Goal: Information Seeking & Learning: Learn about a topic

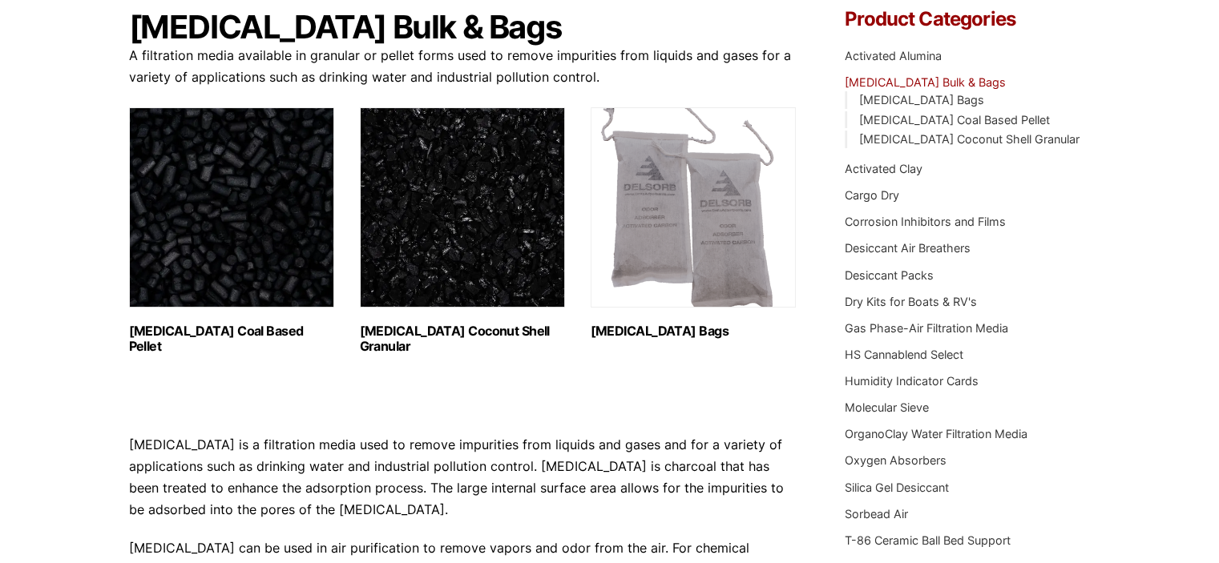
scroll to position [160, 0]
click at [415, 261] on img "Visit product category Activated Carbon Coconut Shell Granular" at bounding box center [462, 208] width 205 height 200
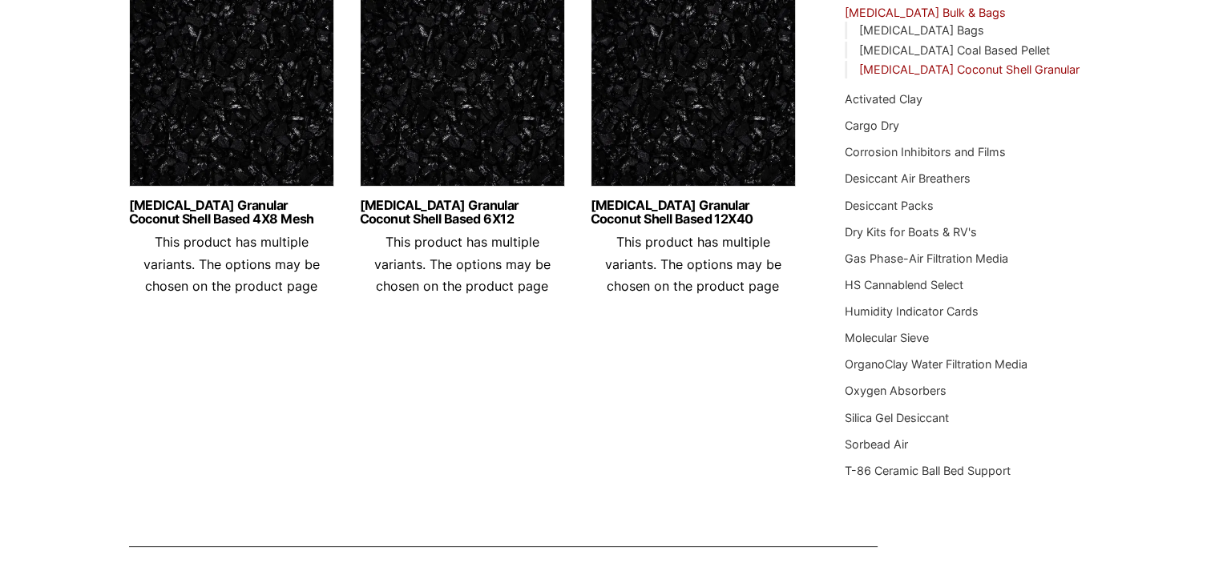
scroll to position [160, 0]
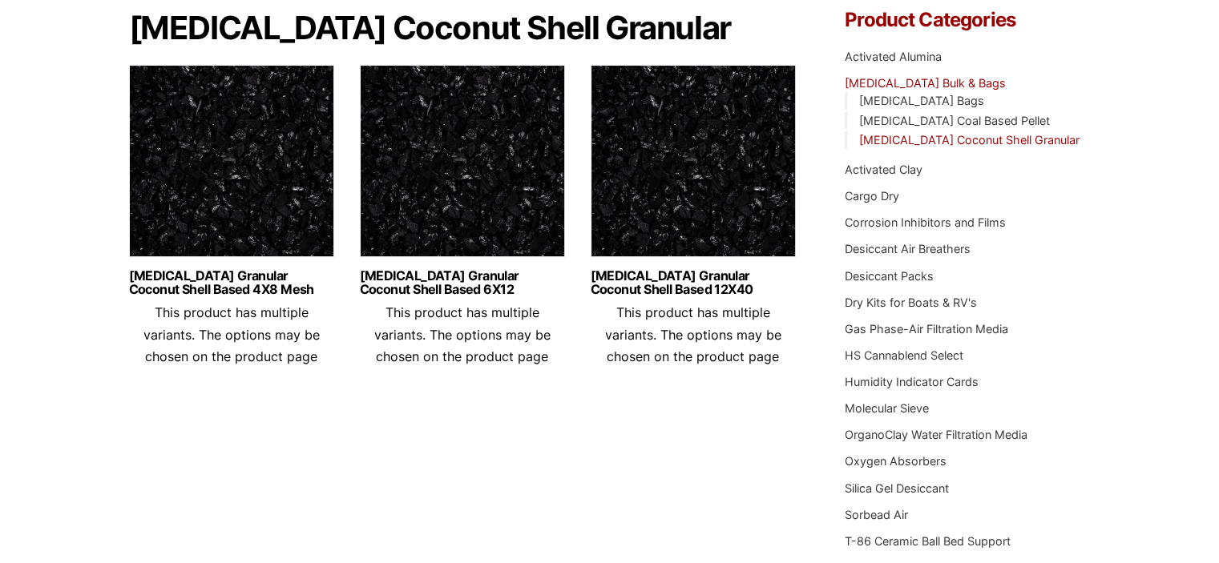
click at [459, 168] on img at bounding box center [462, 165] width 205 height 200
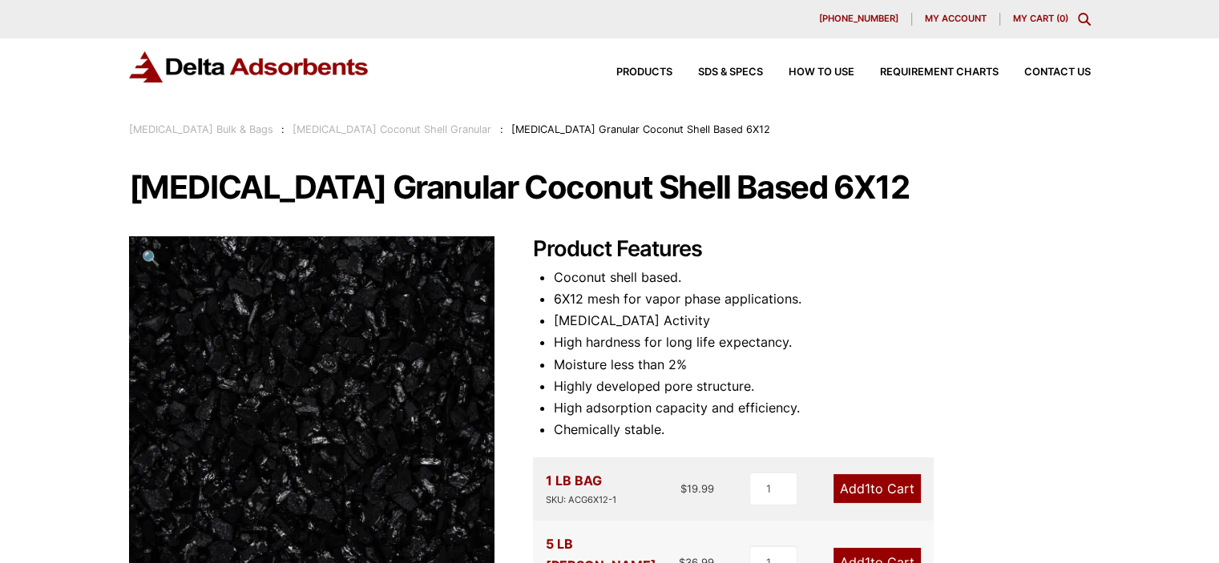
scroll to position [240, 0]
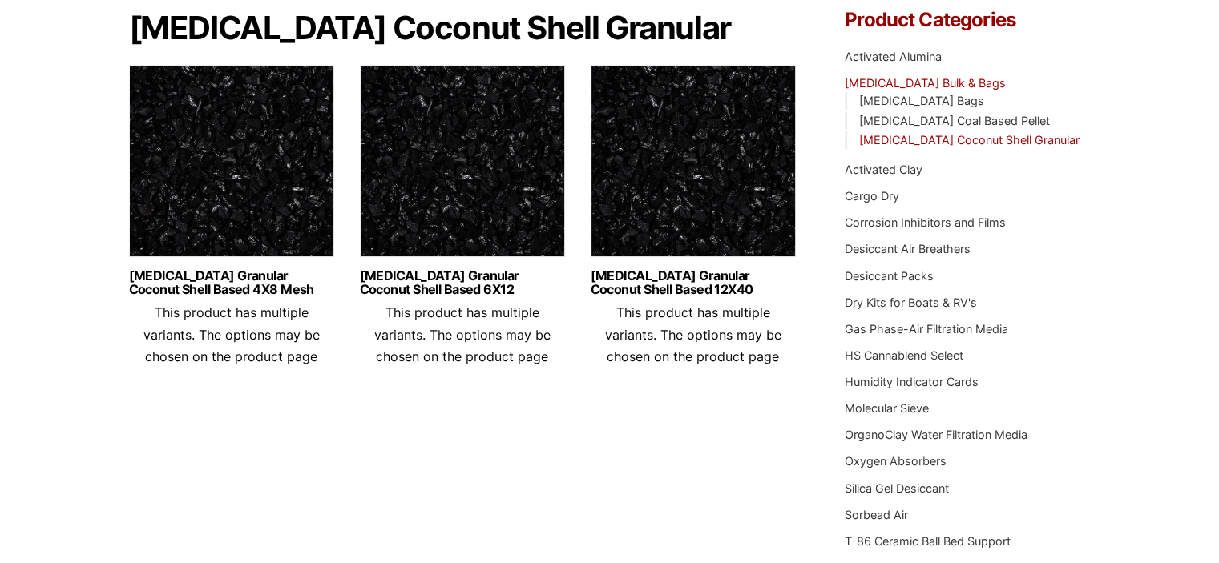
scroll to position [80, 0]
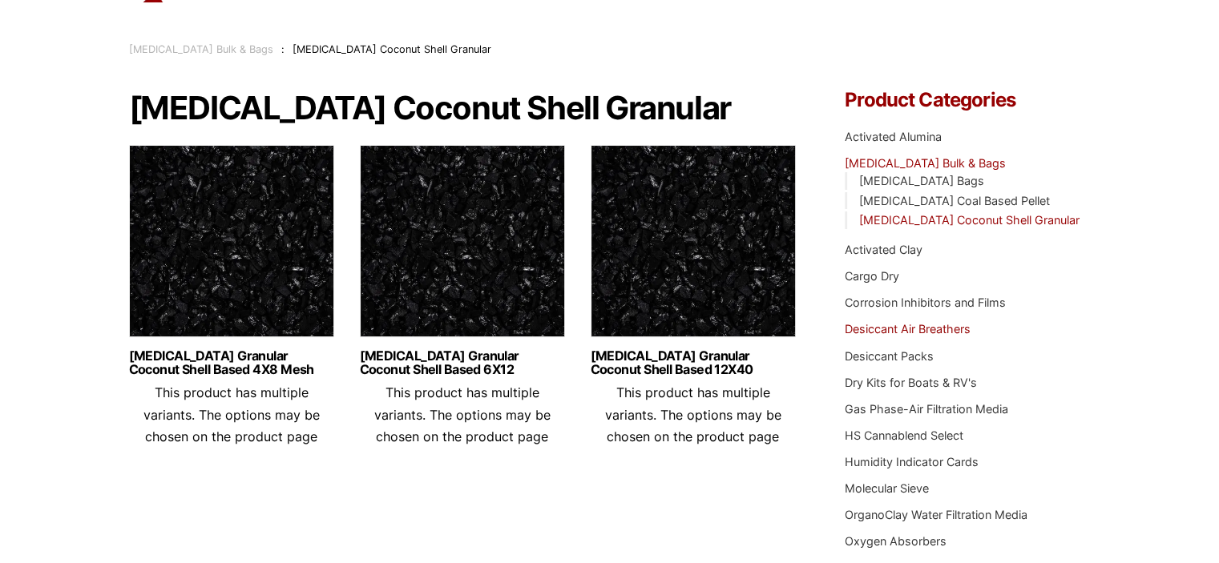
click at [911, 325] on ul "Activated Alumina Activated Carbon Bulk & Bags Activated Carbon Bags Activated …" at bounding box center [966, 379] width 245 height 520
click at [910, 329] on link "Desiccant Air Breathers" at bounding box center [907, 329] width 126 height 14
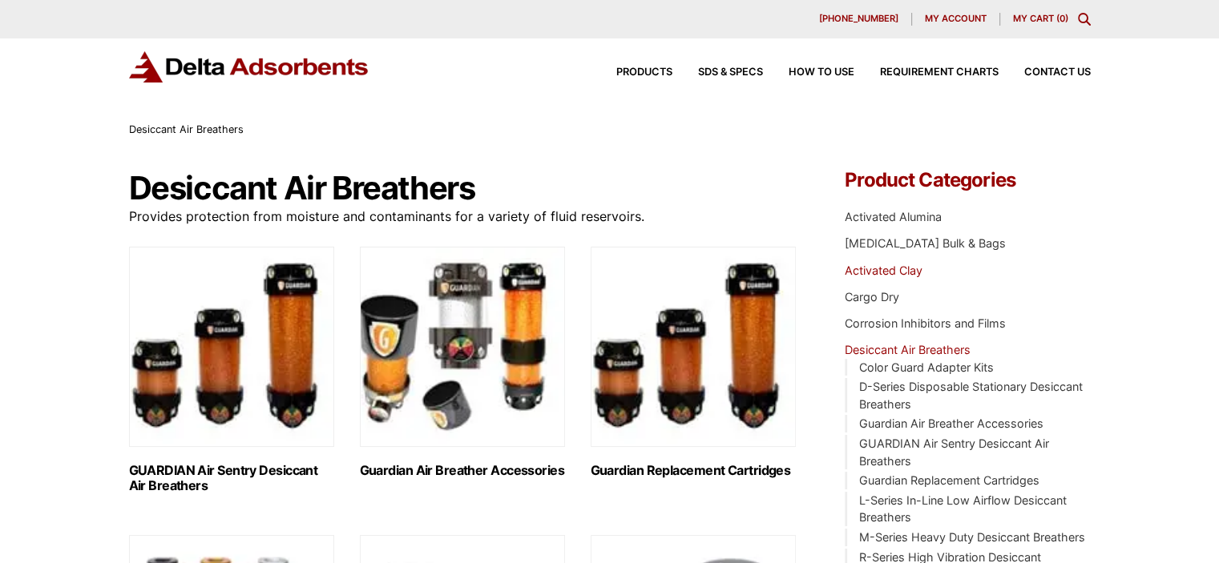
click at [892, 272] on link "Activated Clay" at bounding box center [883, 271] width 78 height 14
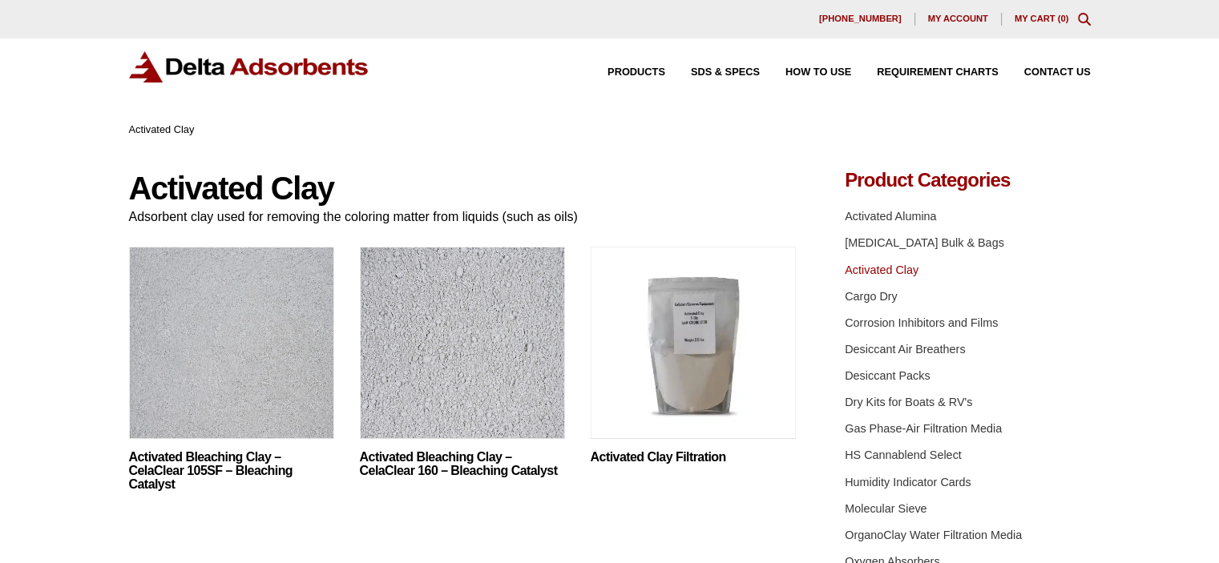
click at [1079, 18] on icon "Toggle Modal Content" at bounding box center [1084, 19] width 13 height 13
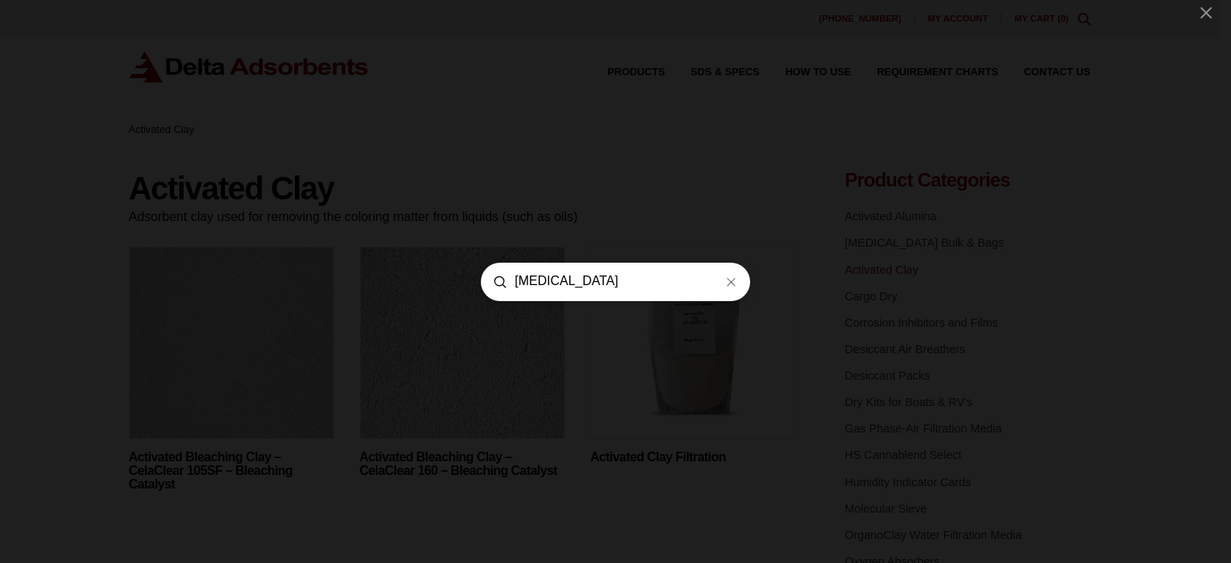
type input "[MEDICAL_DATA]"
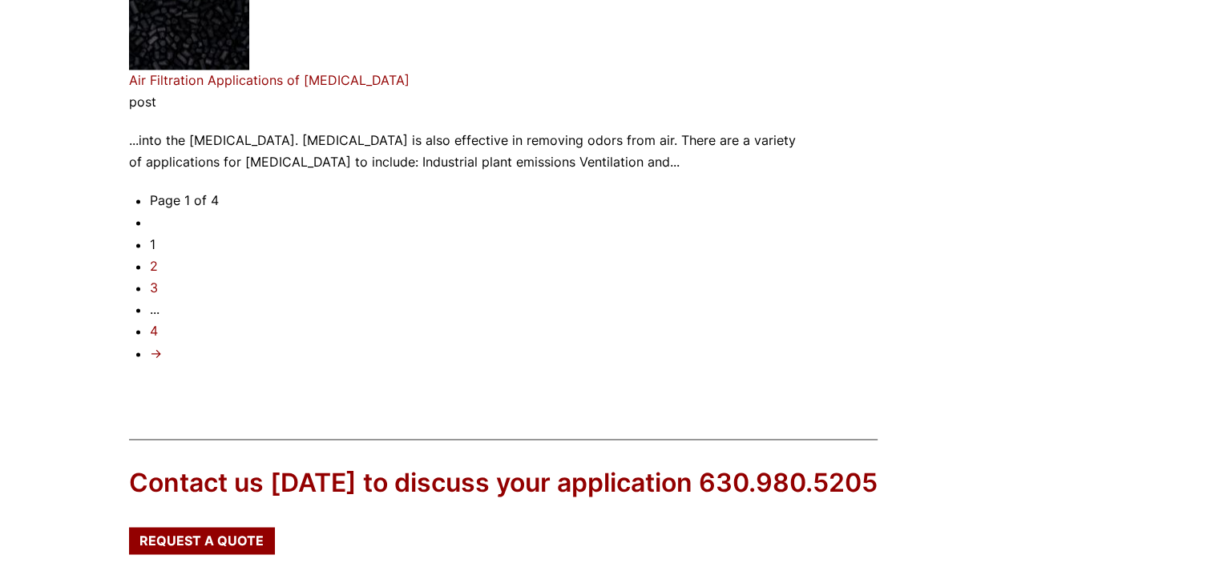
scroll to position [2483, 0]
click at [187, 36] on img at bounding box center [189, 9] width 120 height 120
click at [193, 71] on link "Air Filtration Applications of [MEDICAL_DATA]" at bounding box center [269, 79] width 280 height 16
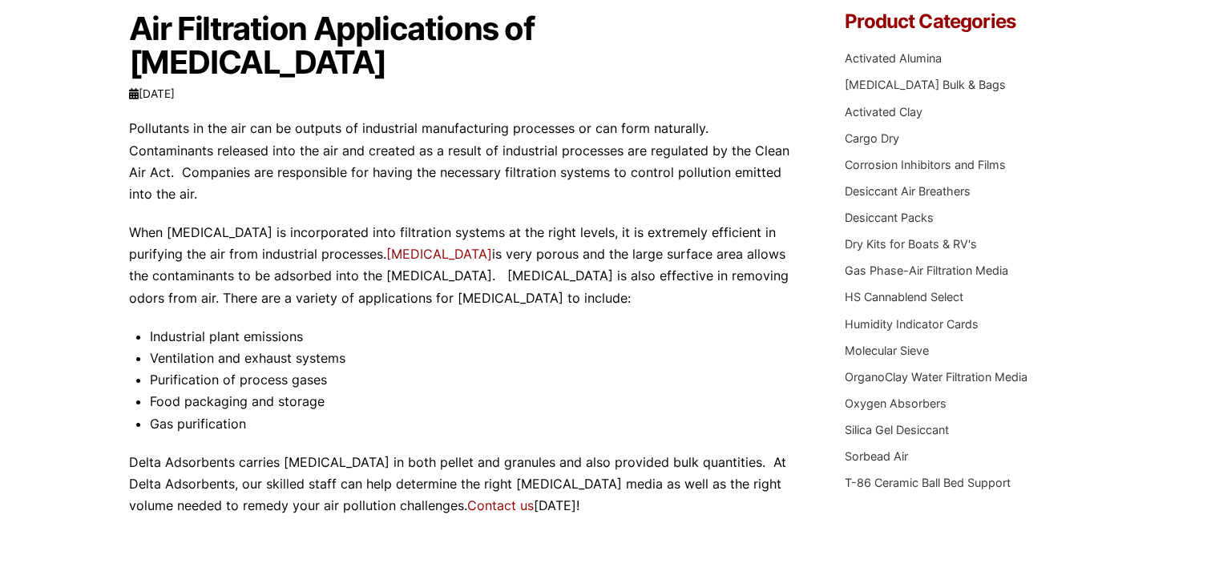
scroll to position [160, 0]
